Goal: Information Seeking & Learning: Learn about a topic

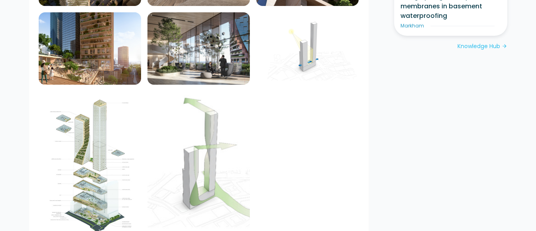
scroll to position [756, 0]
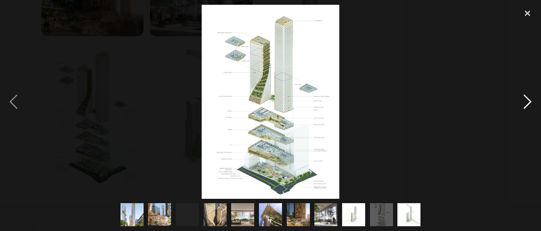
click at [529, 102] on div at bounding box center [527, 102] width 27 height 194
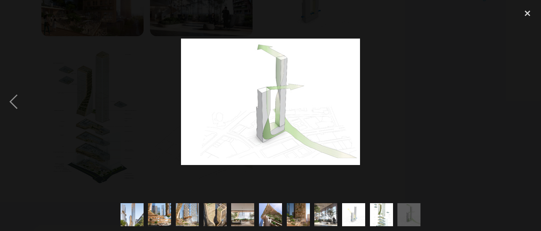
click at [404, 215] on img at bounding box center [409, 214] width 33 height 23
click at [387, 215] on img at bounding box center [381, 215] width 23 height 33
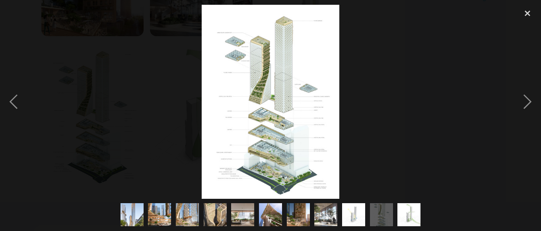
click at [353, 208] on img at bounding box center [354, 214] width 33 height 23
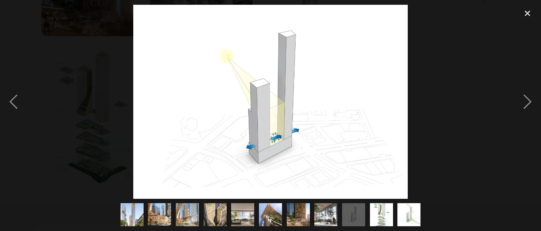
click at [408, 213] on img at bounding box center [409, 214] width 33 height 23
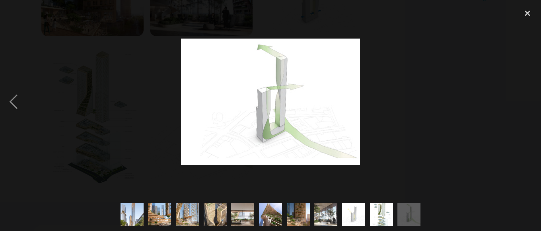
click at [413, 60] on div at bounding box center [270, 102] width 541 height 194
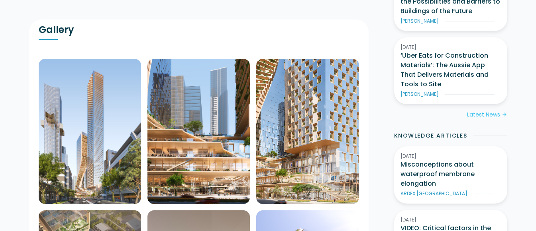
scroll to position [0, 0]
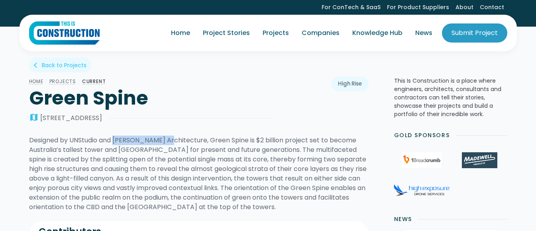
drag, startPoint x: 115, startPoint y: 140, endPoint x: 168, endPoint y: 139, distance: 52.2
click at [168, 139] on div "Designed by UNStudio and [PERSON_NAME] Architecture, Green Spine is $2 billion …" at bounding box center [198, 174] width 339 height 76
copy div "[PERSON_NAME] Architecture"
